Goal: Task Accomplishment & Management: Manage account settings

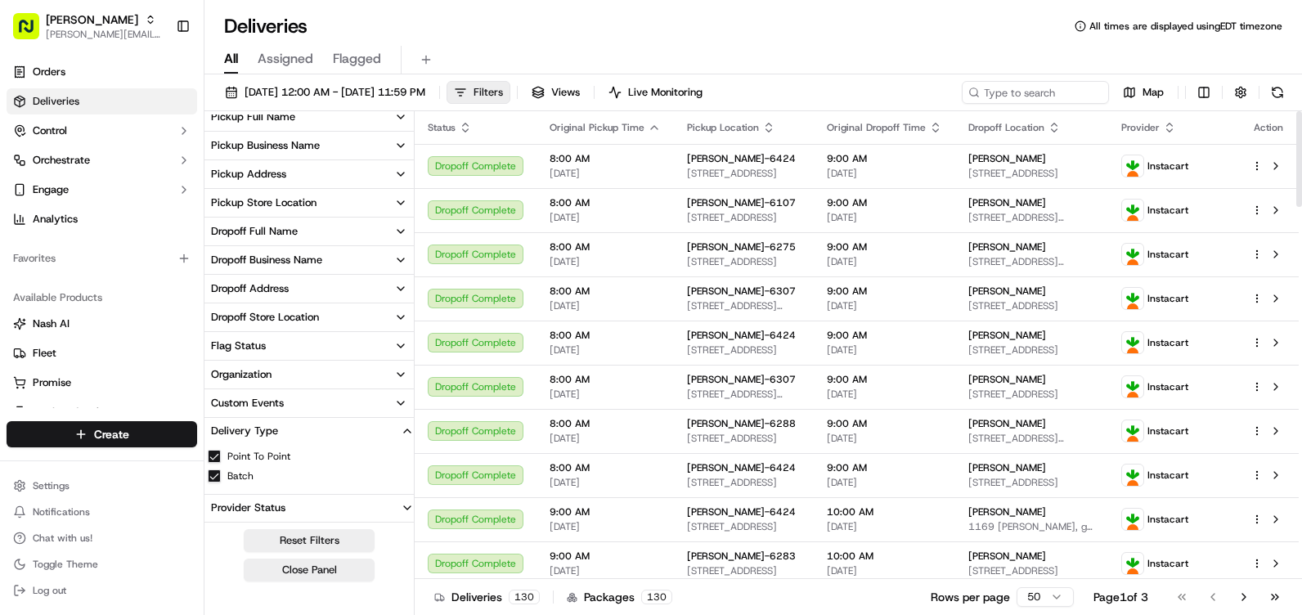
click at [510, 97] on button "Filters" at bounding box center [479, 92] width 64 height 23
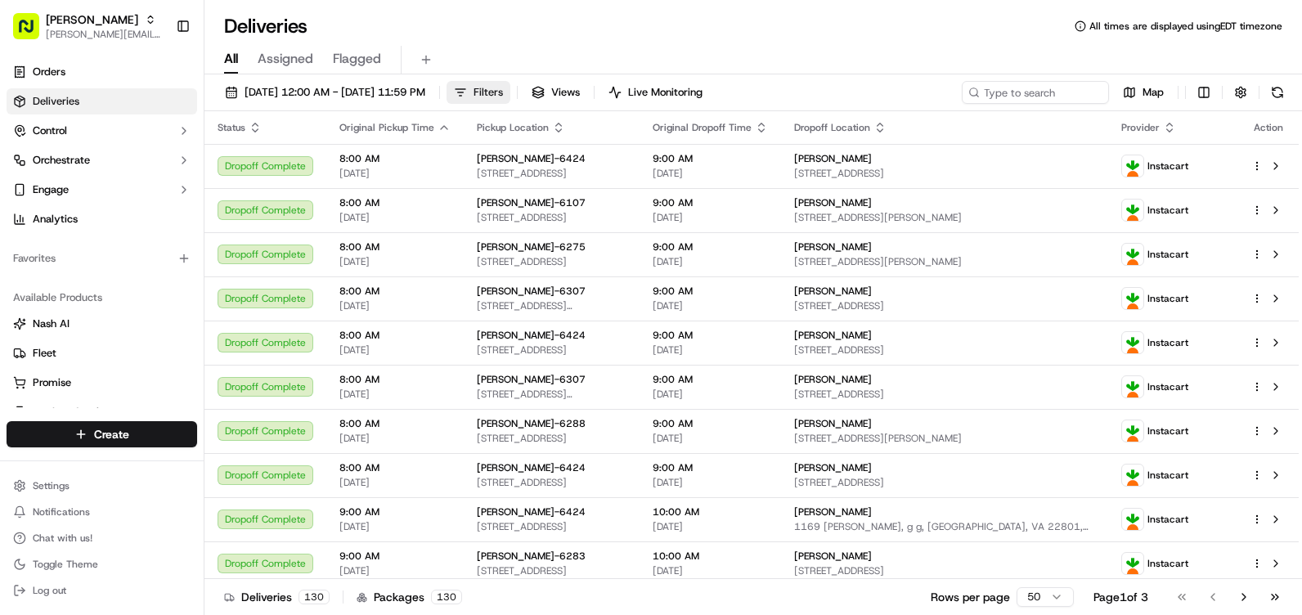
click at [510, 97] on button "Filters" at bounding box center [479, 92] width 64 height 23
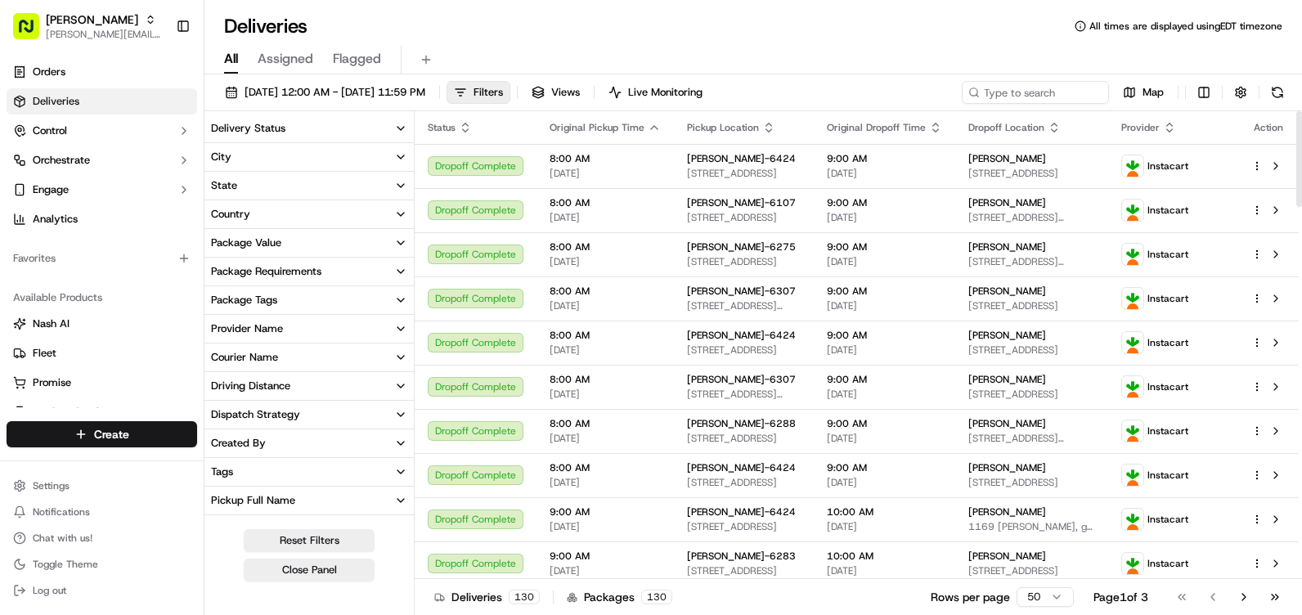
click at [766, 121] on icon "button" at bounding box center [768, 127] width 13 height 13
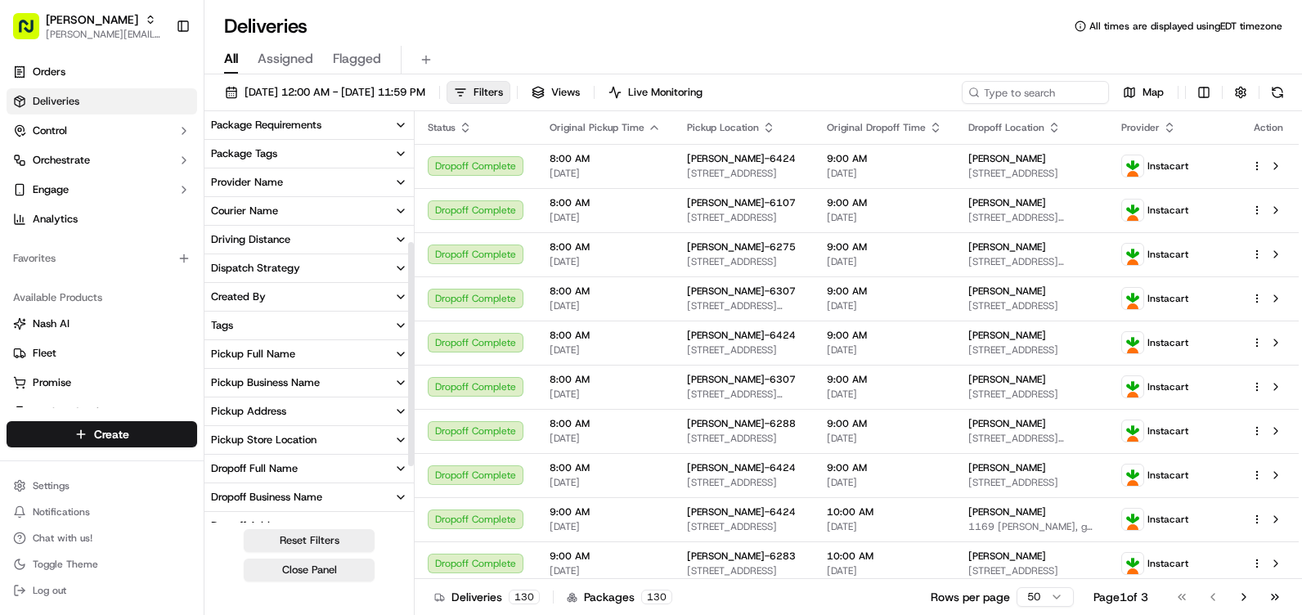
scroll to position [245, 0]
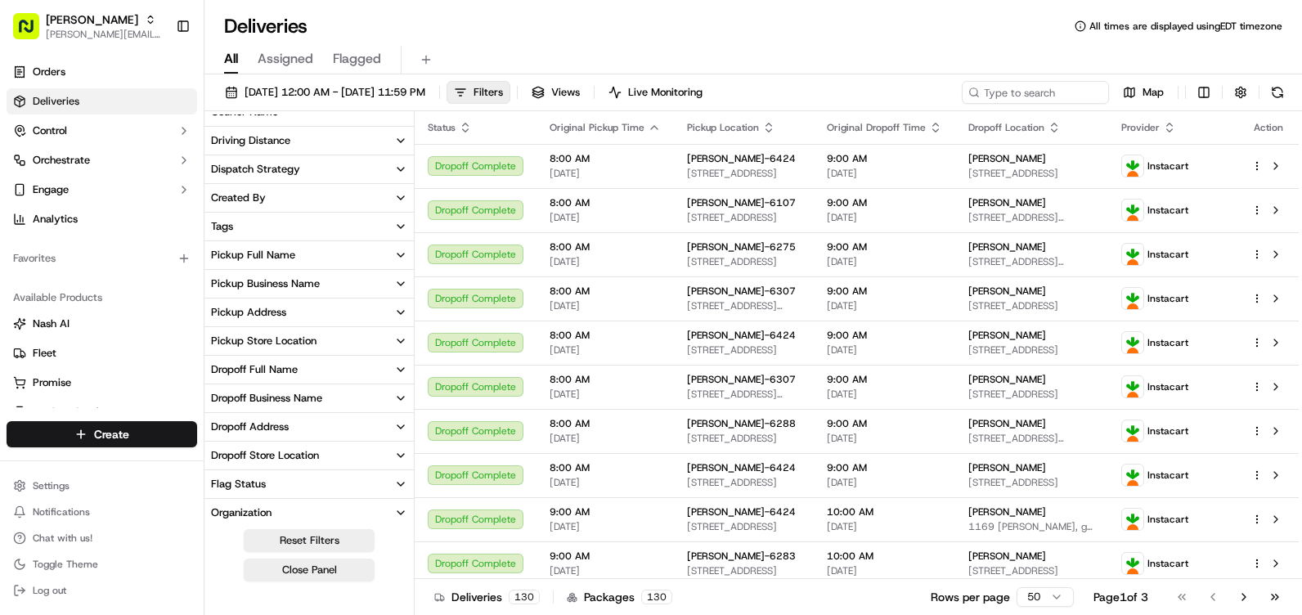
click at [374, 342] on button "Pickup Store Location" at bounding box center [308, 341] width 209 height 28
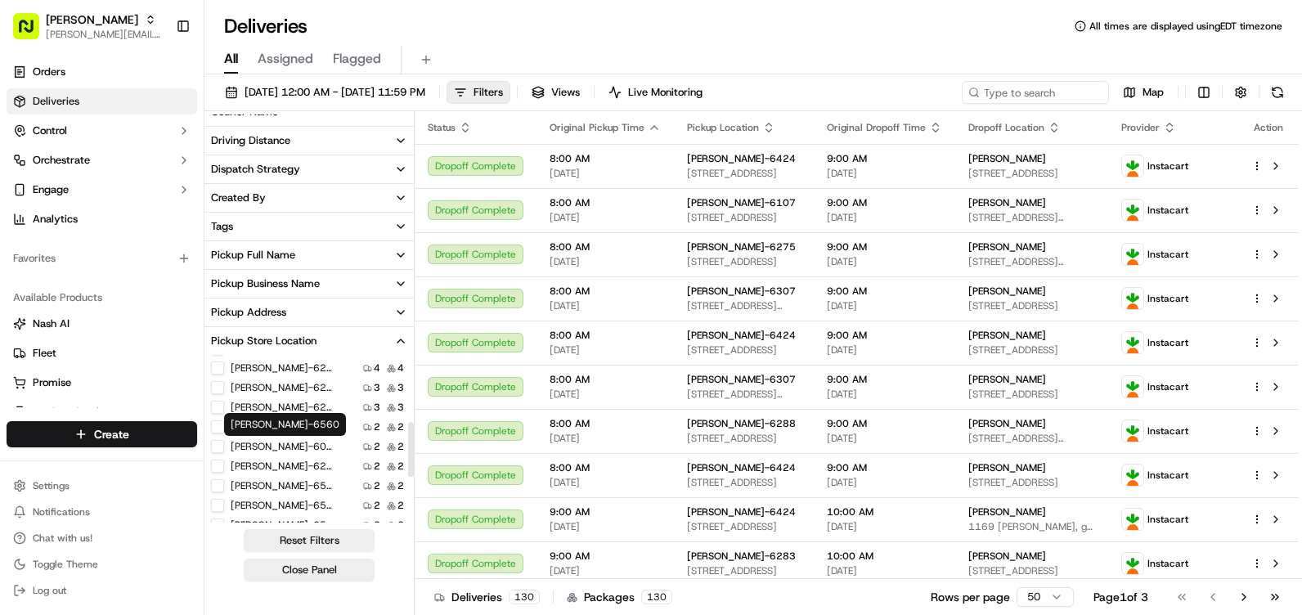
scroll to position [327, 0]
click at [217, 364] on button "[PERSON_NAME]-6292" at bounding box center [217, 366] width 13 height 13
